Goal: Information Seeking & Learning: Check status

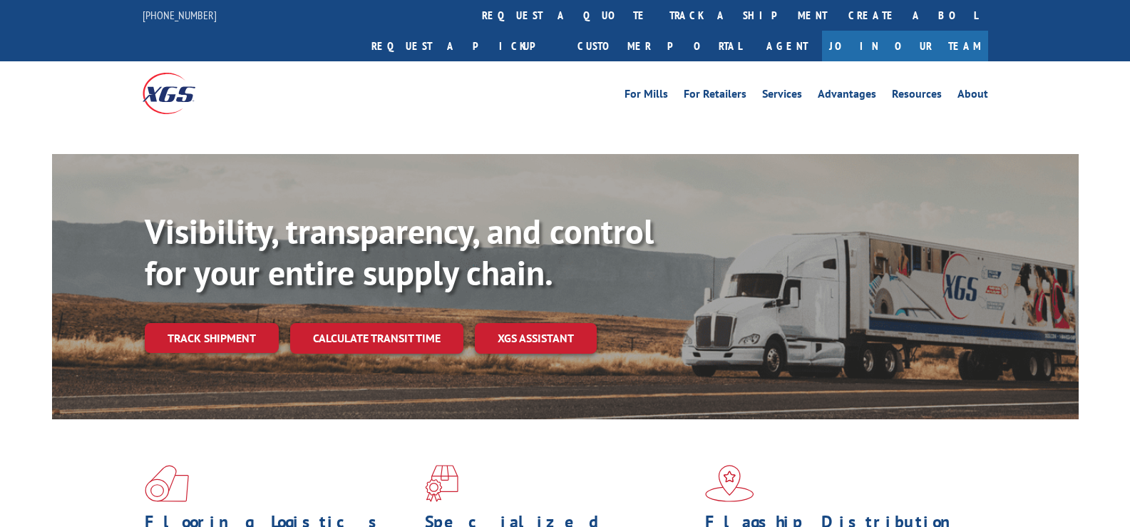
click at [207, 323] on link "Track shipment" at bounding box center [212, 338] width 134 height 30
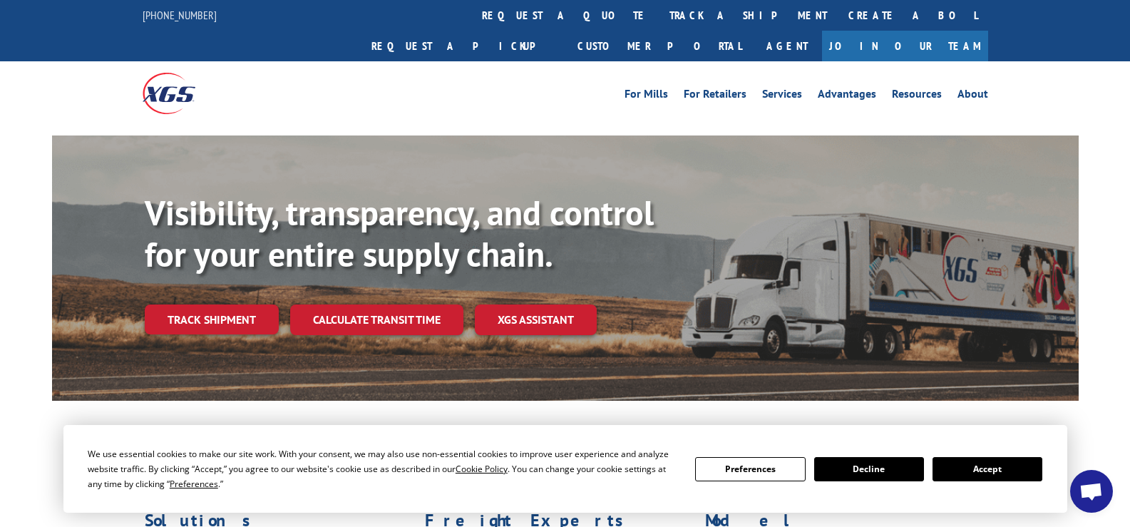
click at [1029, 473] on button "Accept" at bounding box center [987, 469] width 110 height 24
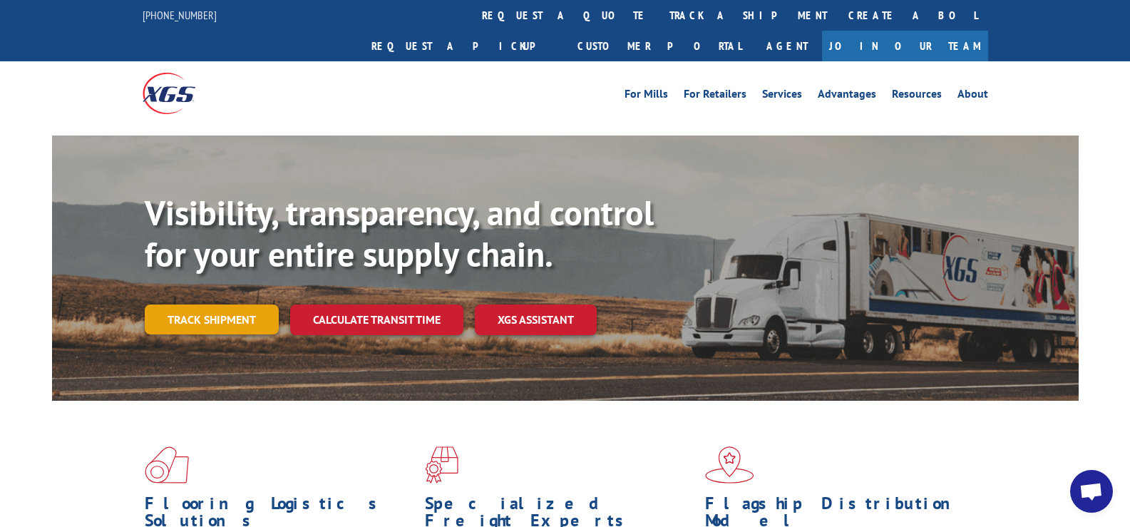
click at [233, 304] on link "Track shipment" at bounding box center [212, 319] width 134 height 30
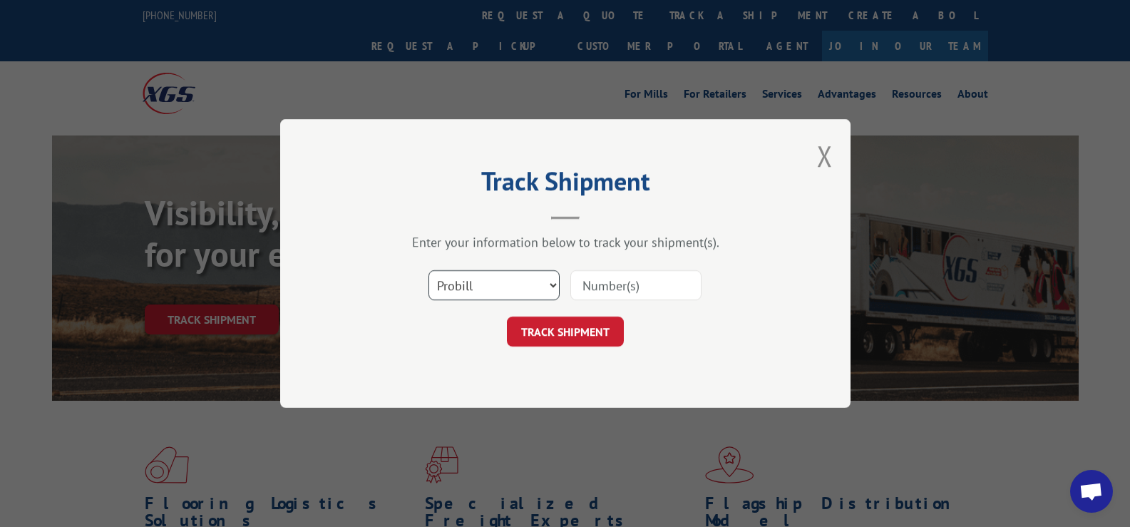
click at [506, 278] on select "Select category... Probill BOL PO" at bounding box center [493, 285] width 131 height 30
select select "bol"
click at [428, 270] on select "Select category... Probill BOL PO" at bounding box center [493, 285] width 131 height 30
click at [591, 282] on input at bounding box center [635, 285] width 131 height 30
type input "50865985"
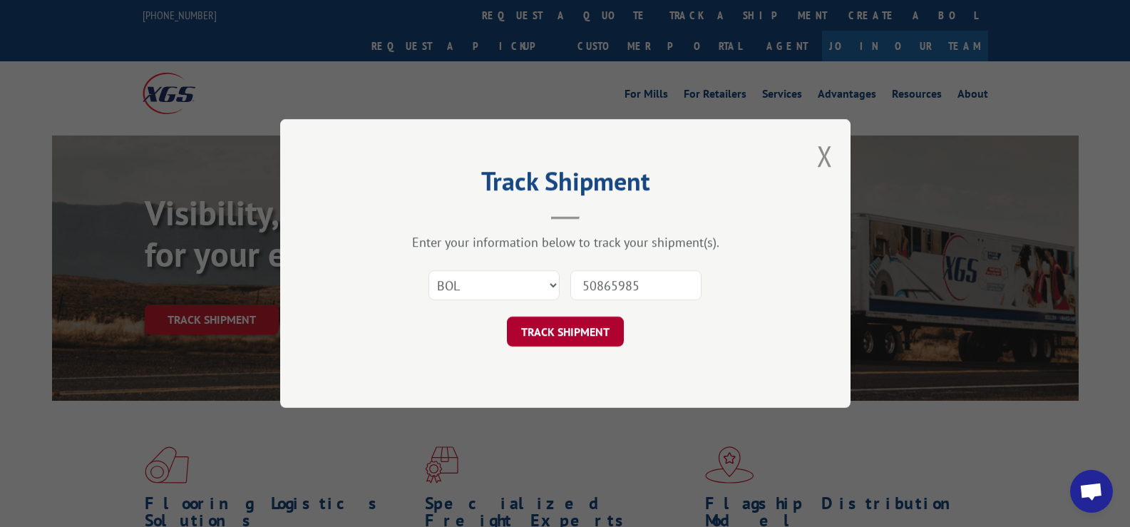
click at [542, 331] on button "TRACK SHIPMENT" at bounding box center [565, 331] width 117 height 30
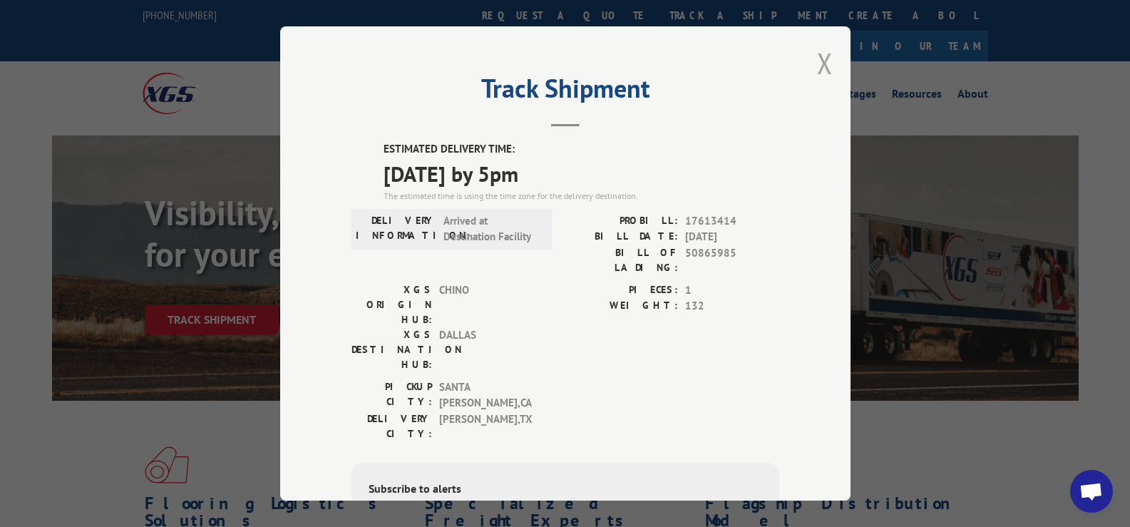
click at [823, 65] on button "Close modal" at bounding box center [825, 63] width 16 height 38
